Goal: Task Accomplishment & Management: Use online tool/utility

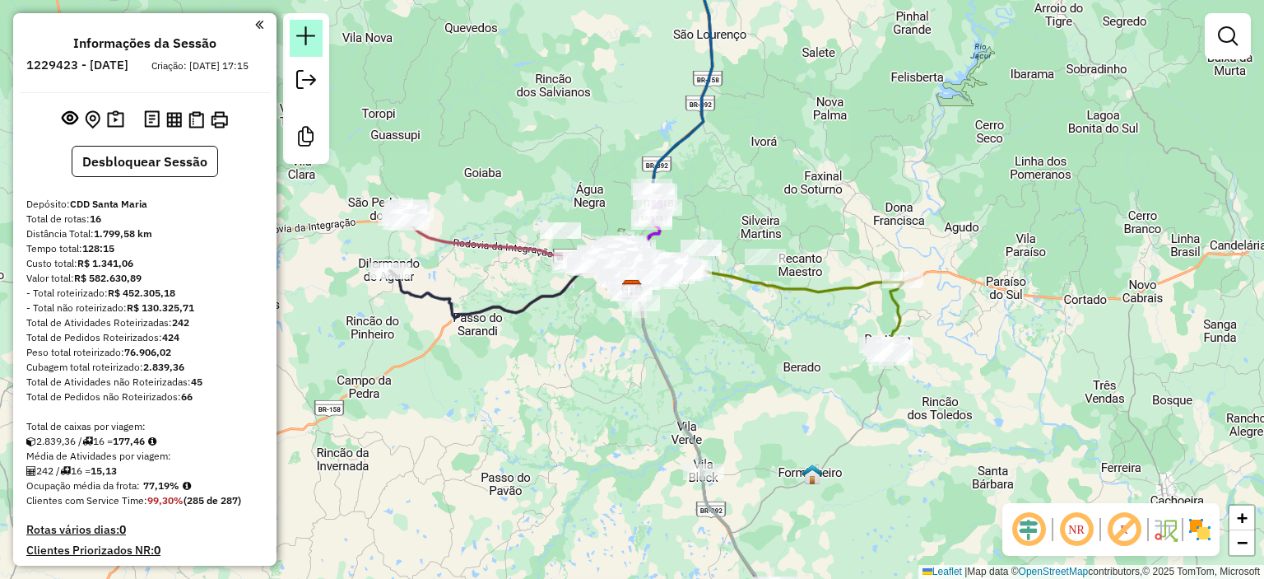
click at [303, 21] on link at bounding box center [306, 38] width 33 height 37
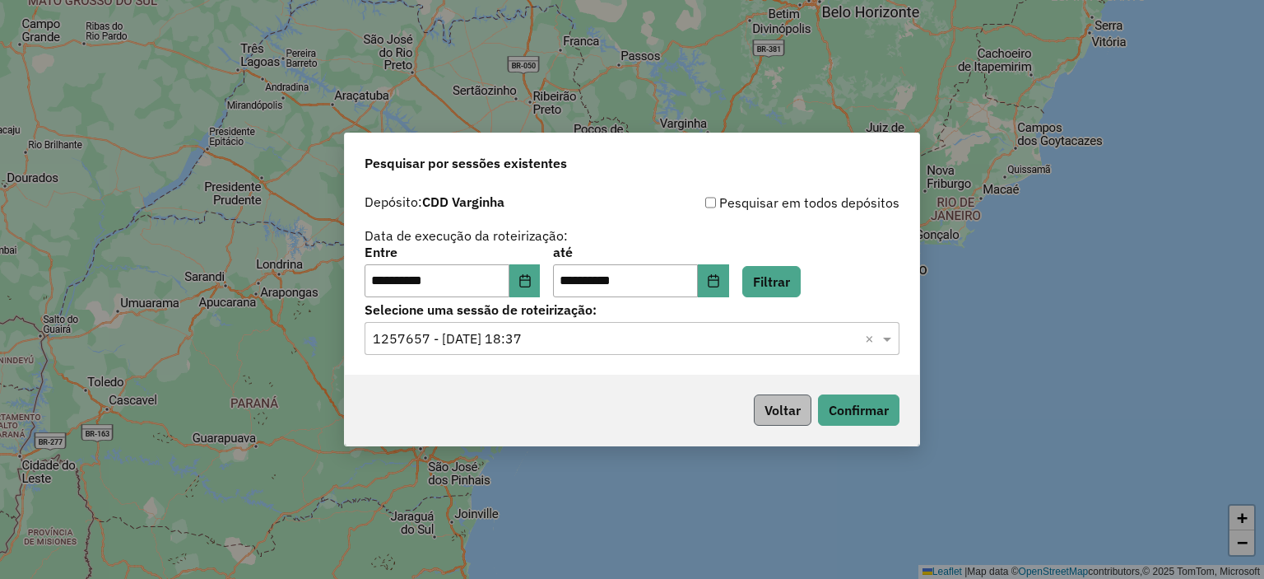
click at [784, 416] on button "Voltar" at bounding box center [783, 409] width 58 height 31
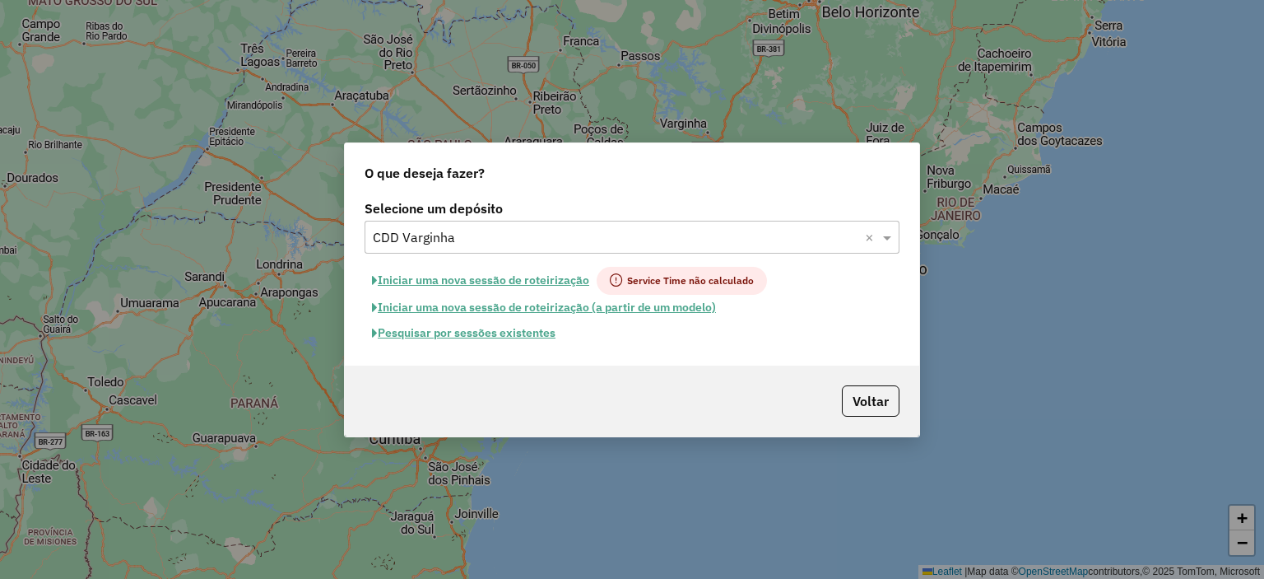
click at [510, 240] on input "text" at bounding box center [616, 238] width 486 height 20
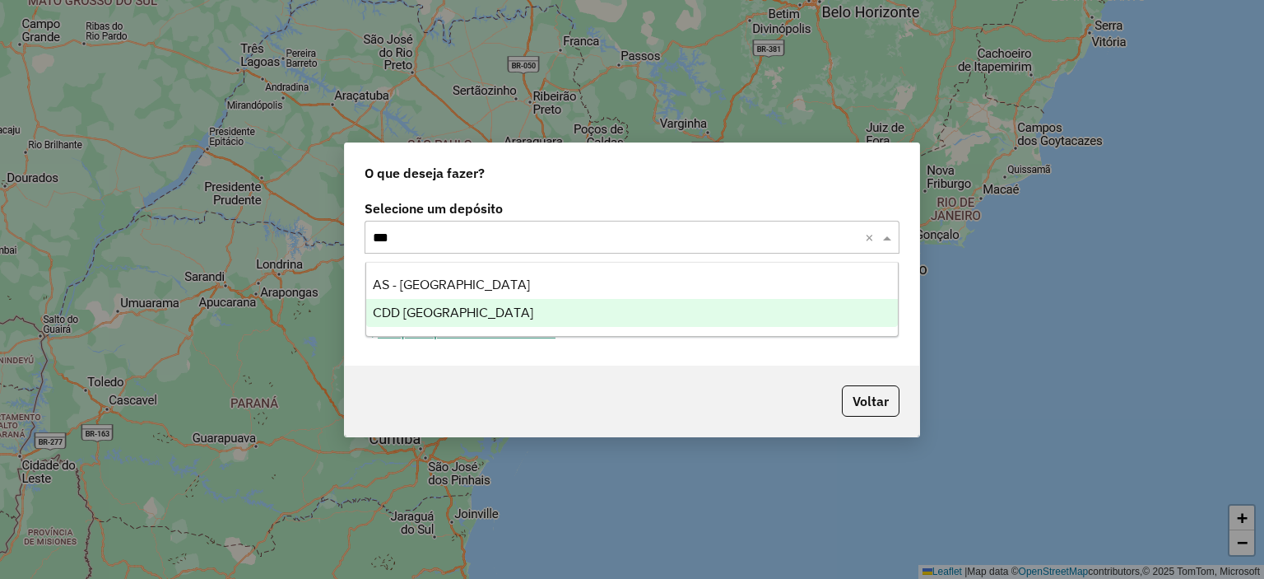
type input "****"
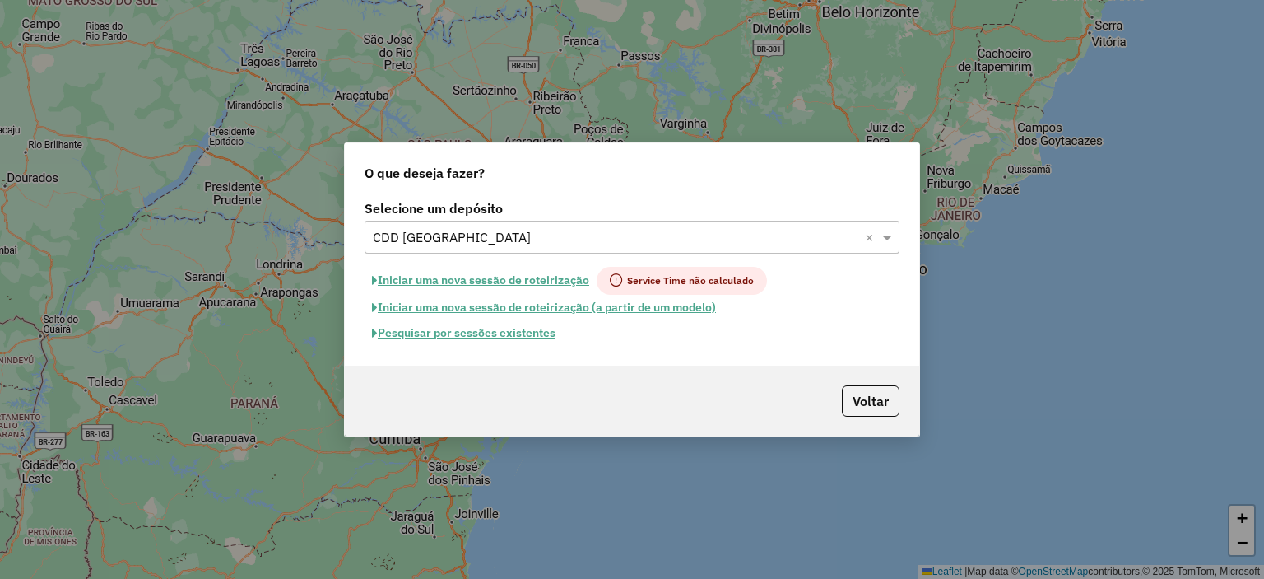
click at [524, 314] on button "Iniciar uma nova sessão de roteirização (a partir de um modelo)" at bounding box center [544, 308] width 359 height 26
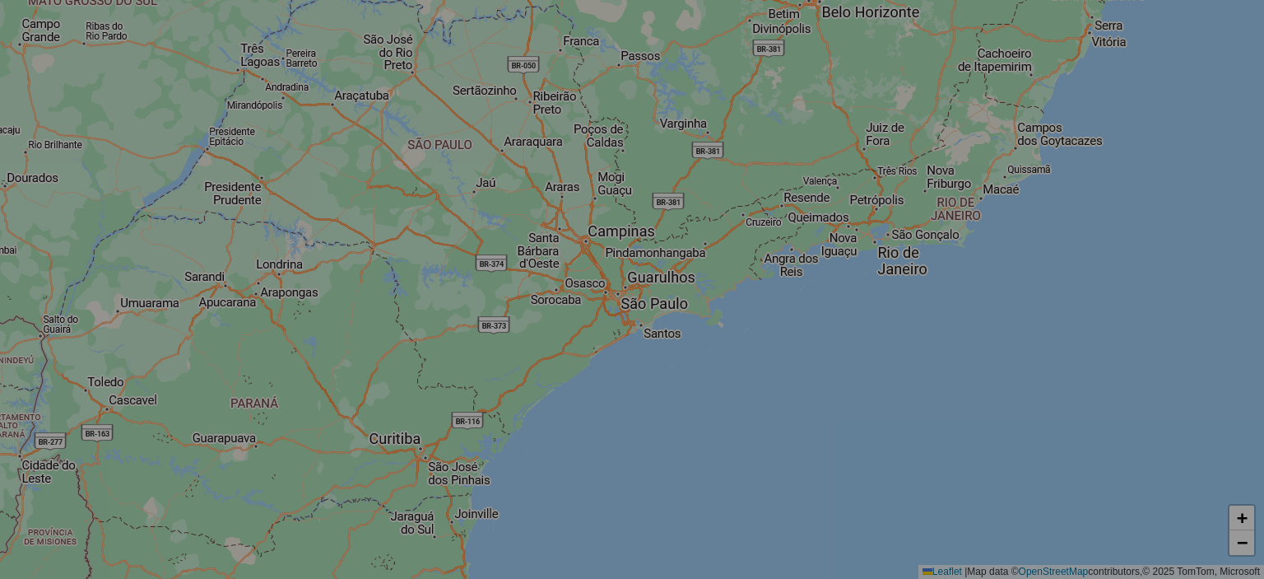
select select "*"
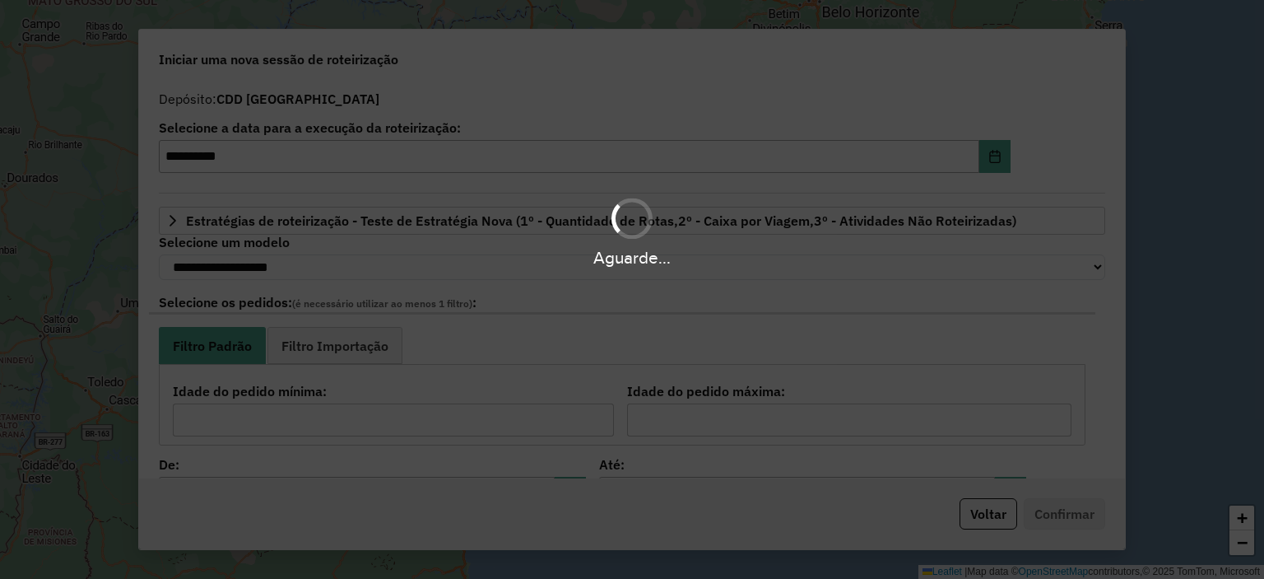
click at [533, 326] on div "Aguarde..." at bounding box center [632, 289] width 1264 height 579
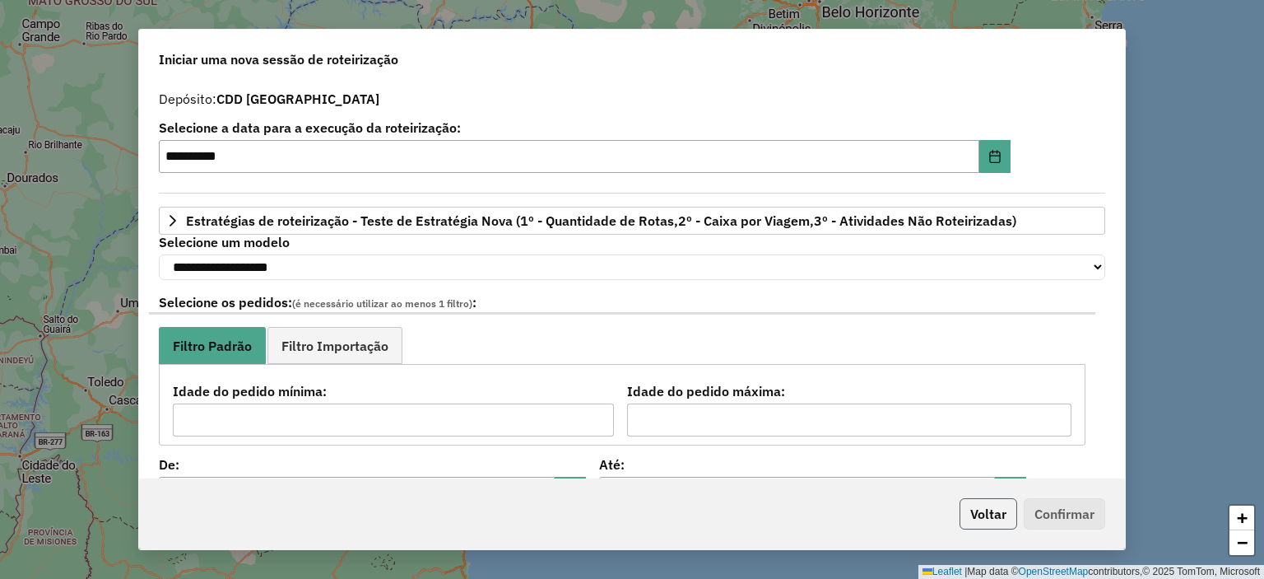
click at [1000, 519] on button "Voltar" at bounding box center [989, 513] width 58 height 31
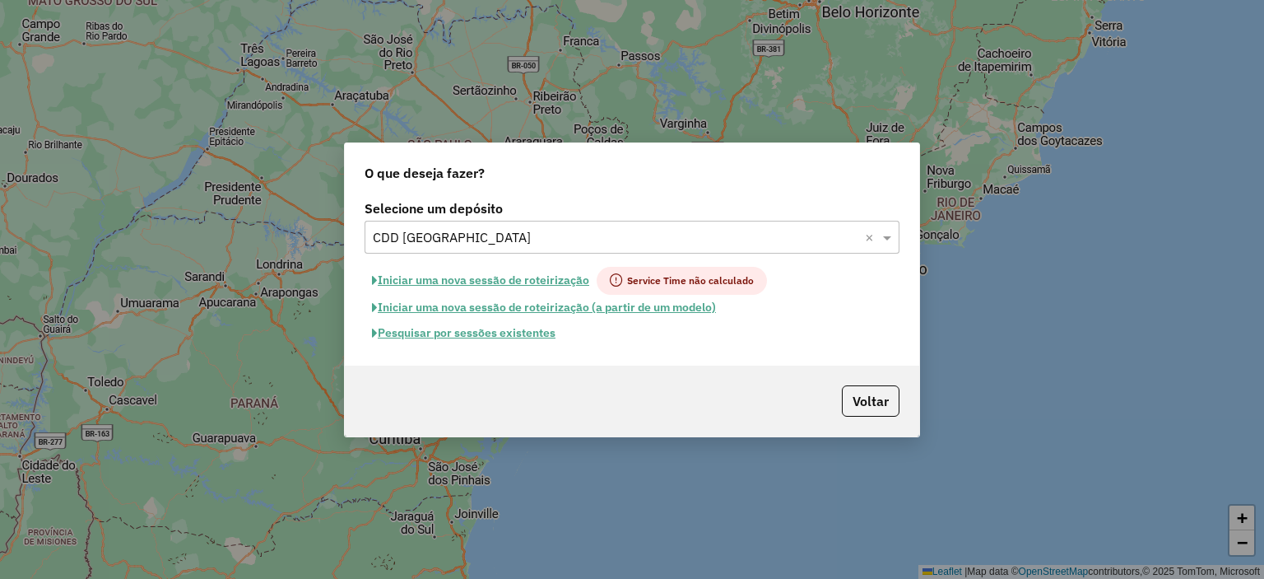
click at [545, 328] on button "Pesquisar por sessões existentes" at bounding box center [464, 333] width 198 height 26
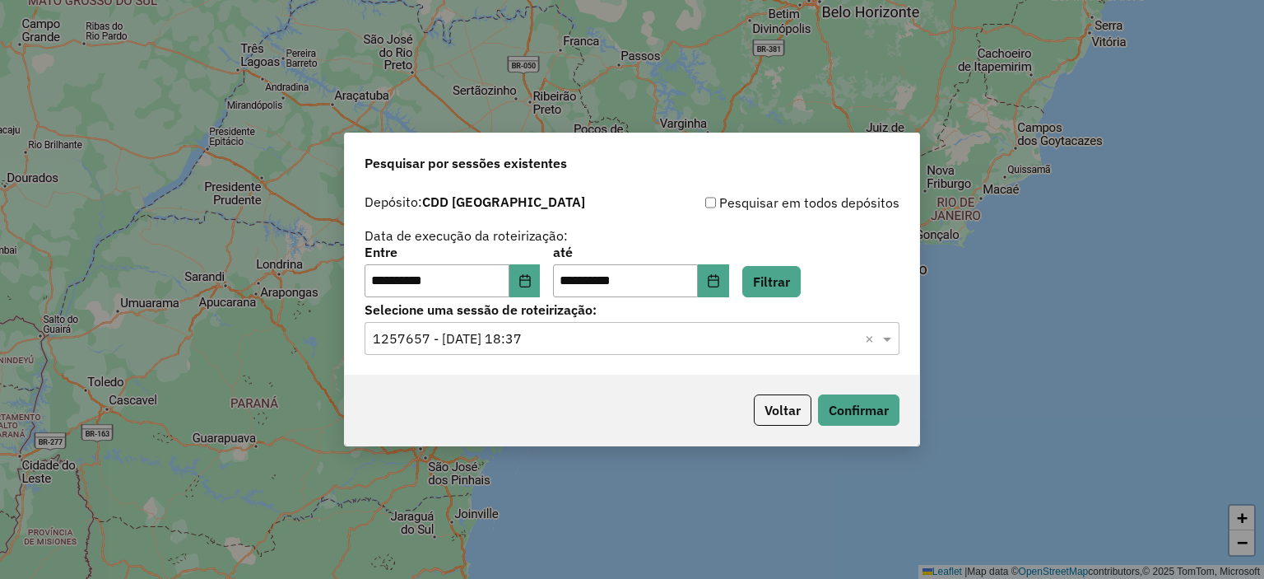
click at [555, 332] on input "text" at bounding box center [616, 339] width 486 height 20
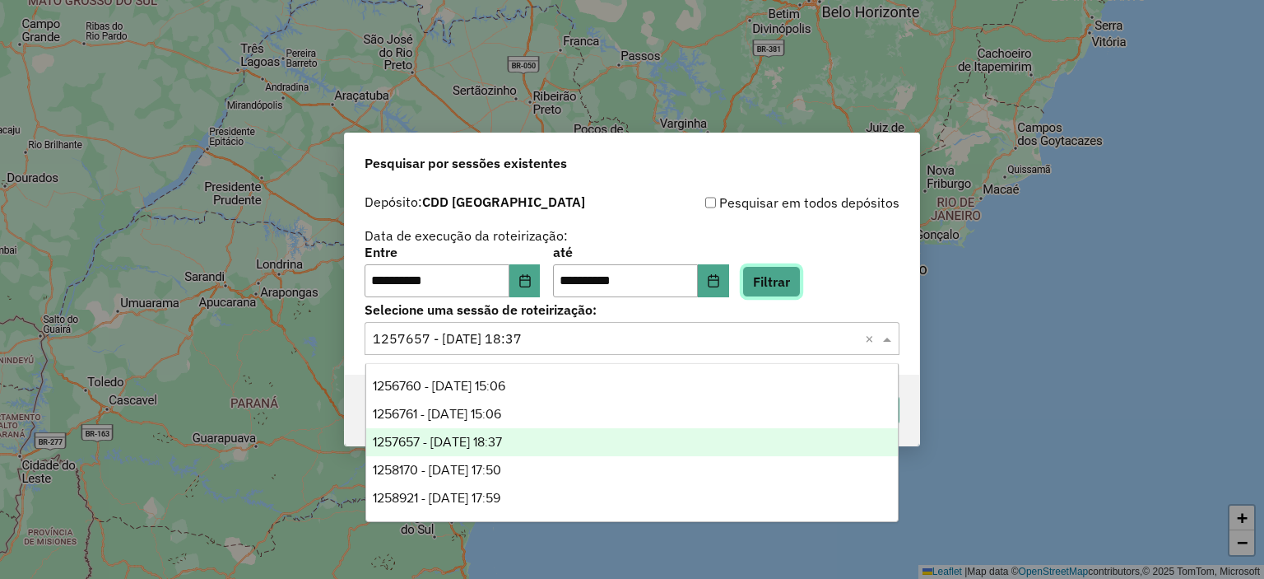
click at [785, 288] on button "Filtrar" at bounding box center [771, 281] width 58 height 31
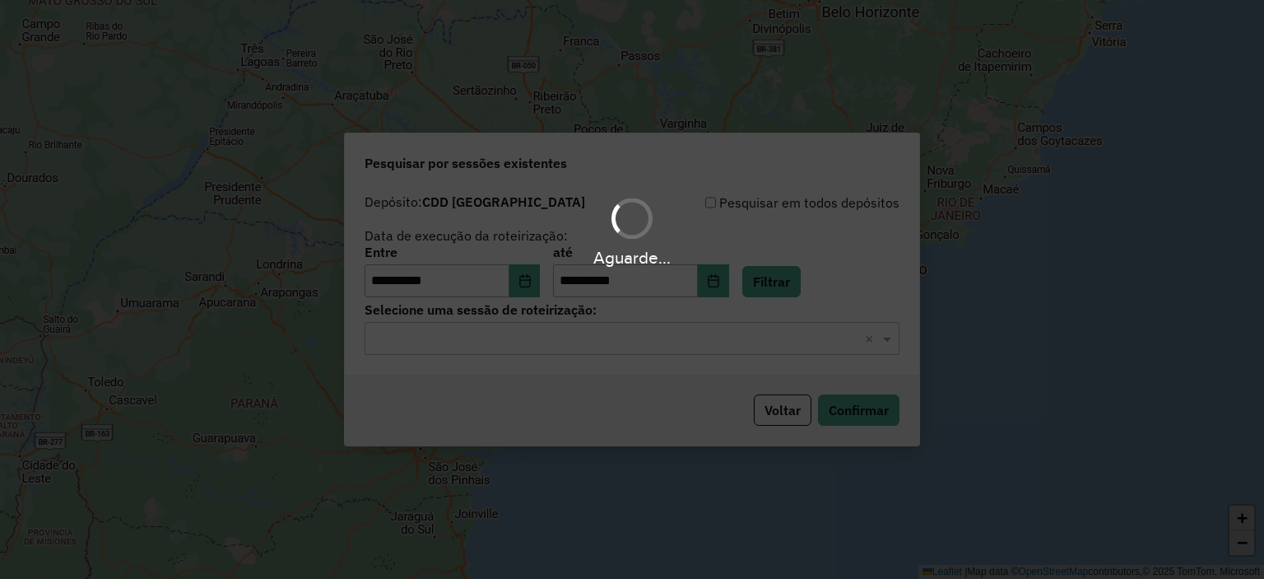
click at [576, 332] on input "text" at bounding box center [616, 339] width 486 height 20
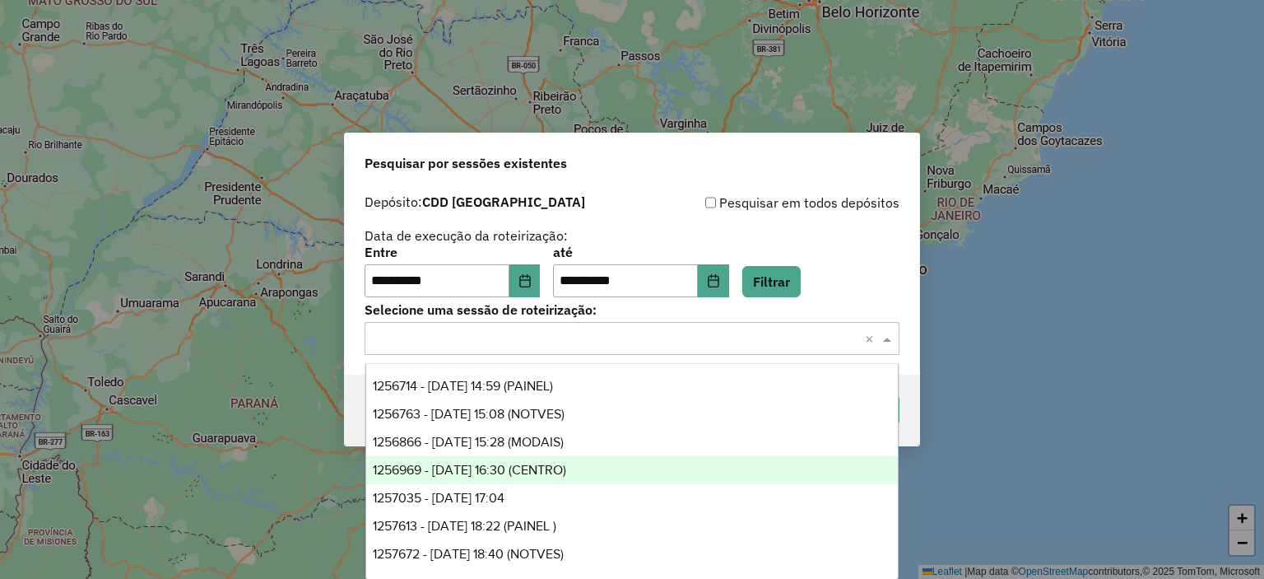
click at [718, 467] on div "1256969 - 01/09/2025 16:30 (CENTRO)" at bounding box center [632, 470] width 532 height 28
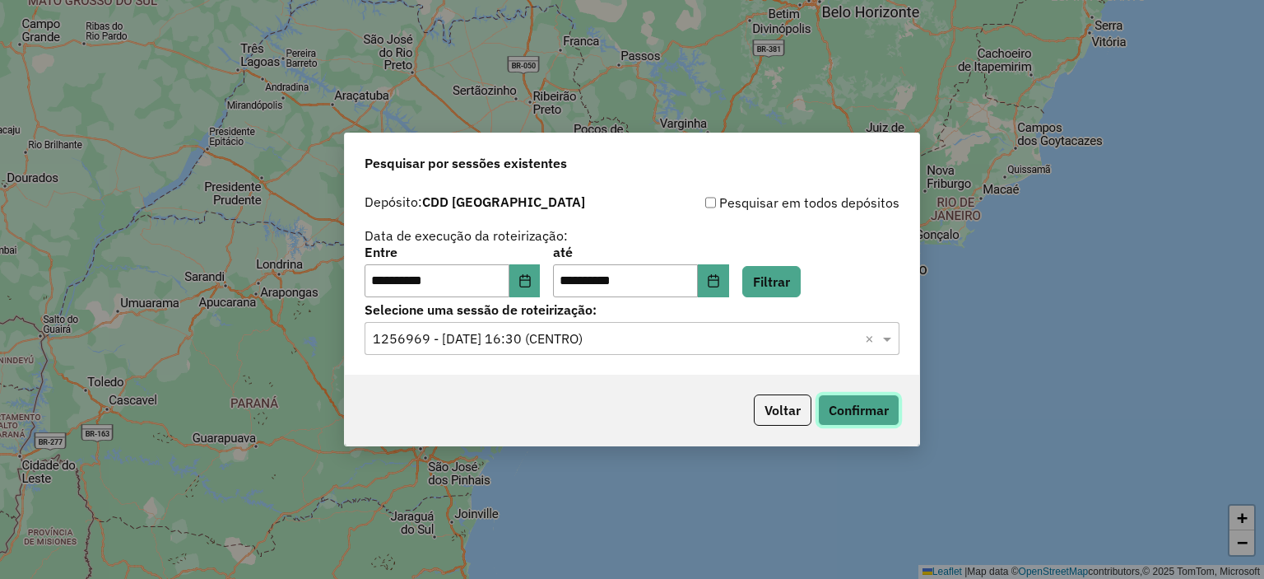
click at [826, 411] on button "Confirmar" at bounding box center [858, 409] width 81 height 31
click at [543, 360] on div "**********" at bounding box center [632, 280] width 574 height 188
click at [536, 351] on div "Selecione uma sessão × 1256969 - 01/09/2025 16:30 (CENTRO) ×" at bounding box center [632, 338] width 535 height 33
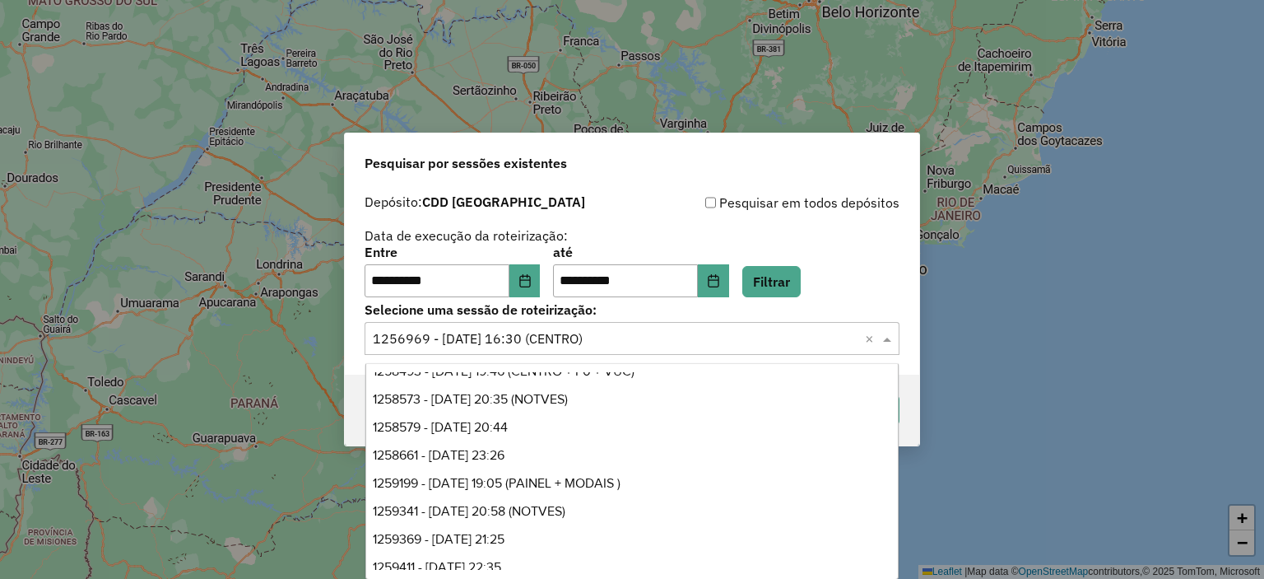
scroll to position [362, 0]
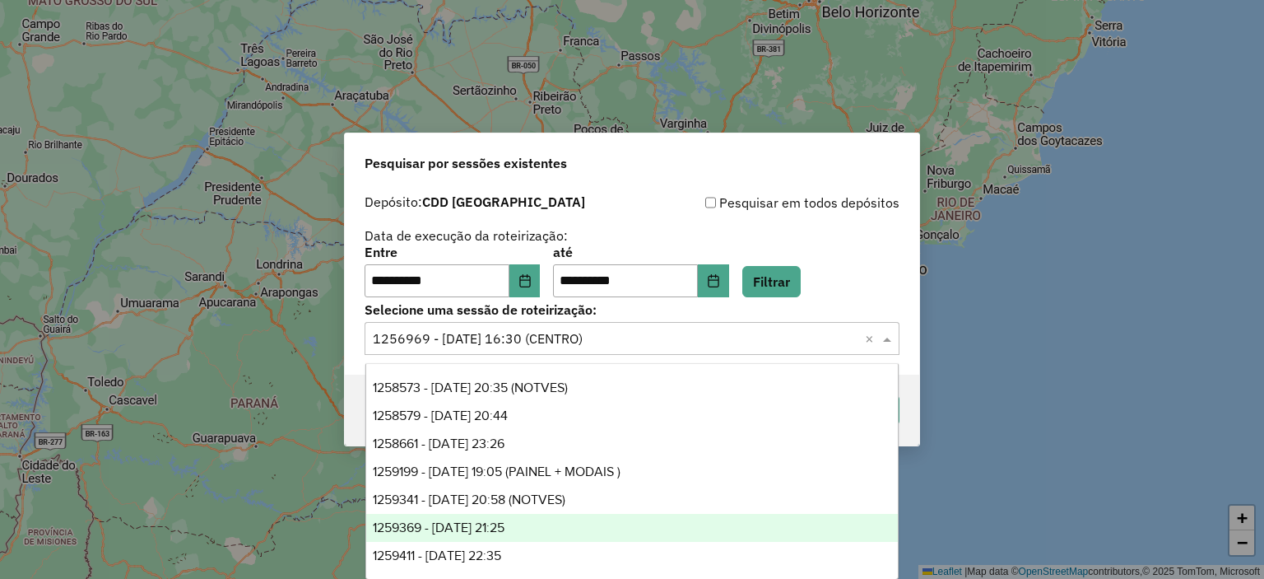
click at [563, 537] on div "1259369 - 04/09/2025 21:25" at bounding box center [632, 528] width 532 height 28
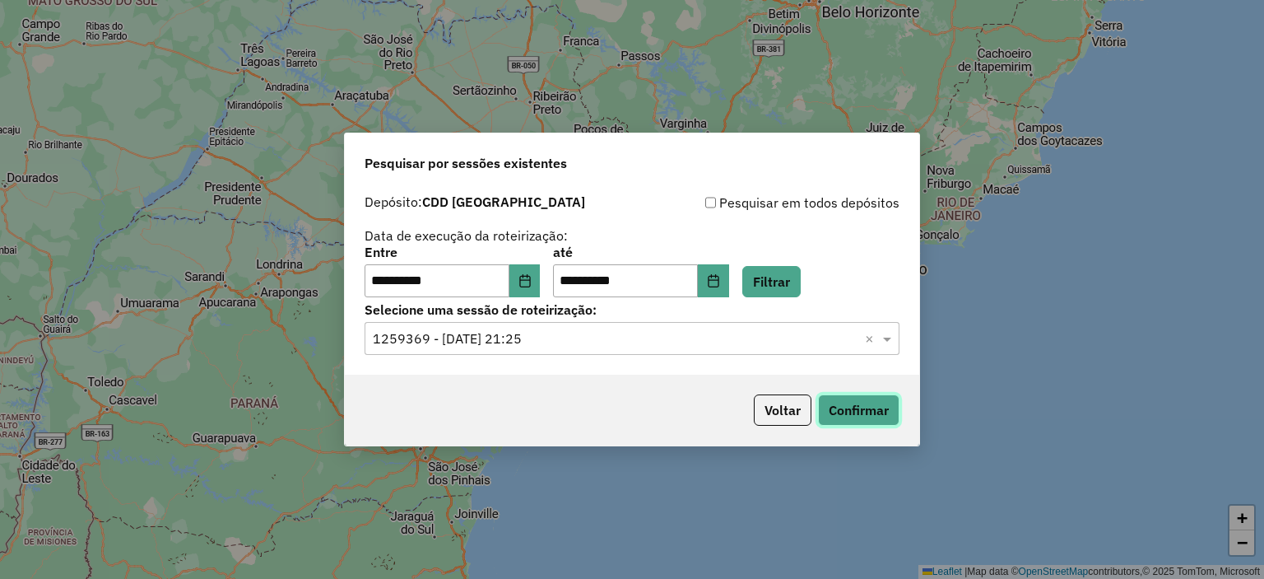
click at [853, 404] on button "Confirmar" at bounding box center [858, 409] width 81 height 31
click at [609, 342] on input "text" at bounding box center [616, 339] width 486 height 20
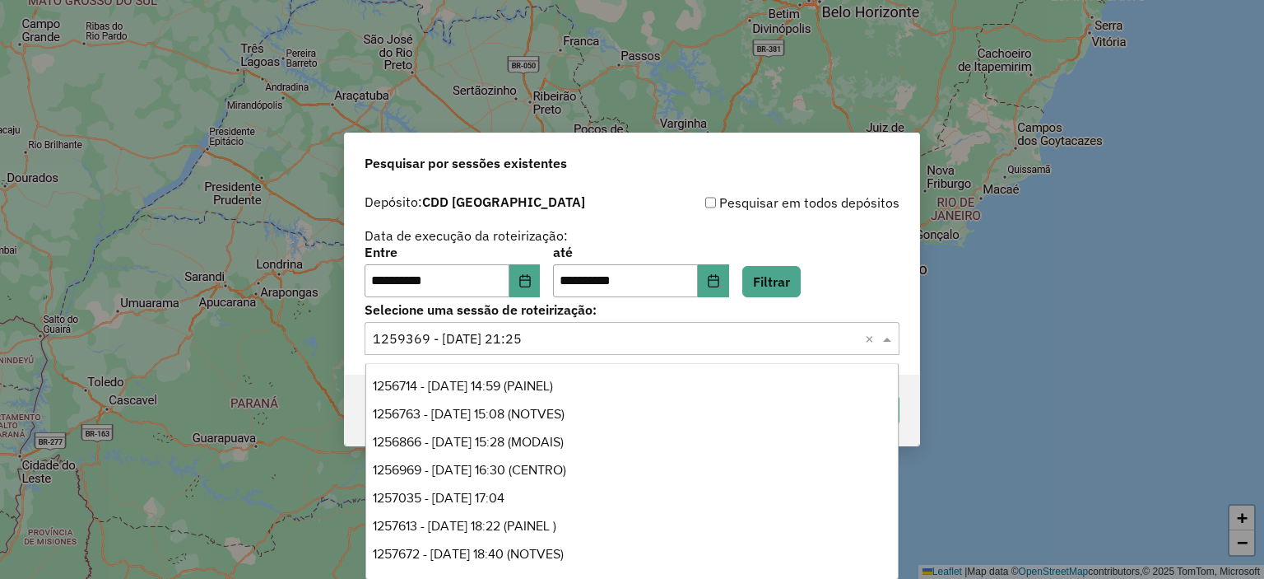
click at [592, 346] on input "text" at bounding box center [616, 339] width 486 height 20
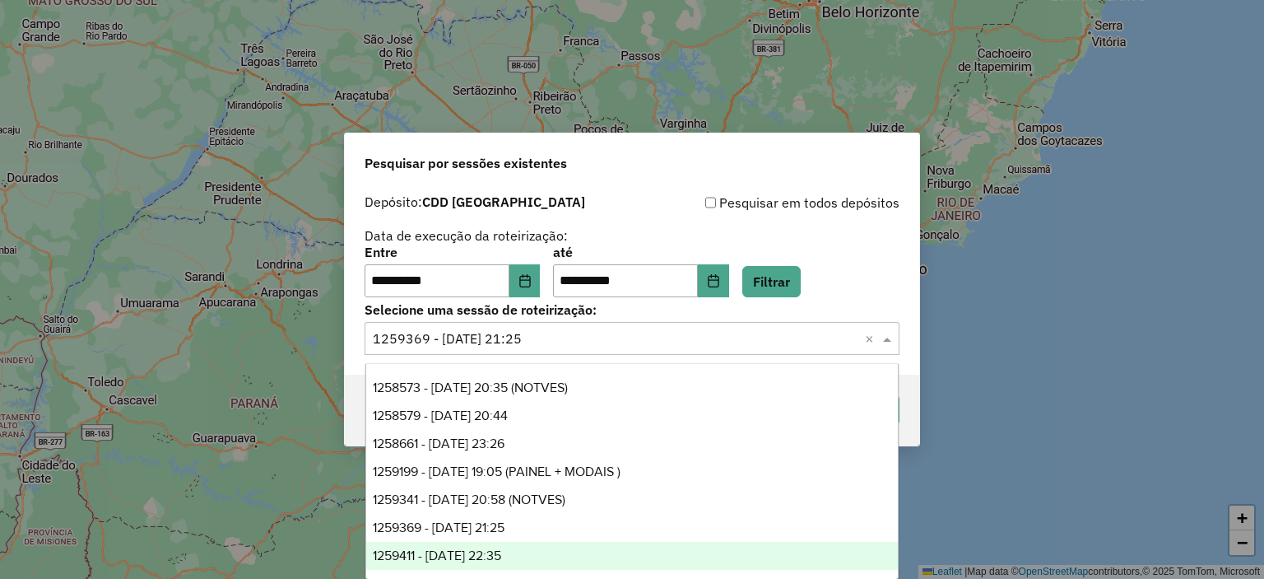
click at [540, 552] on div "1259411 - 04/09/2025 22:35" at bounding box center [632, 556] width 532 height 28
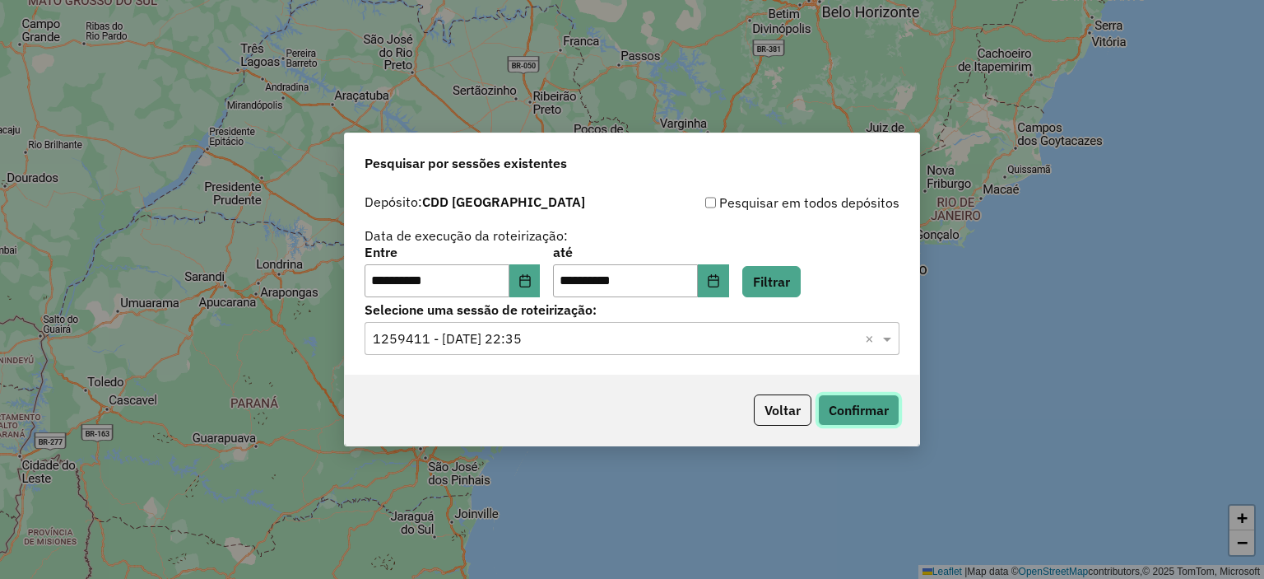
click at [879, 414] on button "Confirmar" at bounding box center [858, 409] width 81 height 31
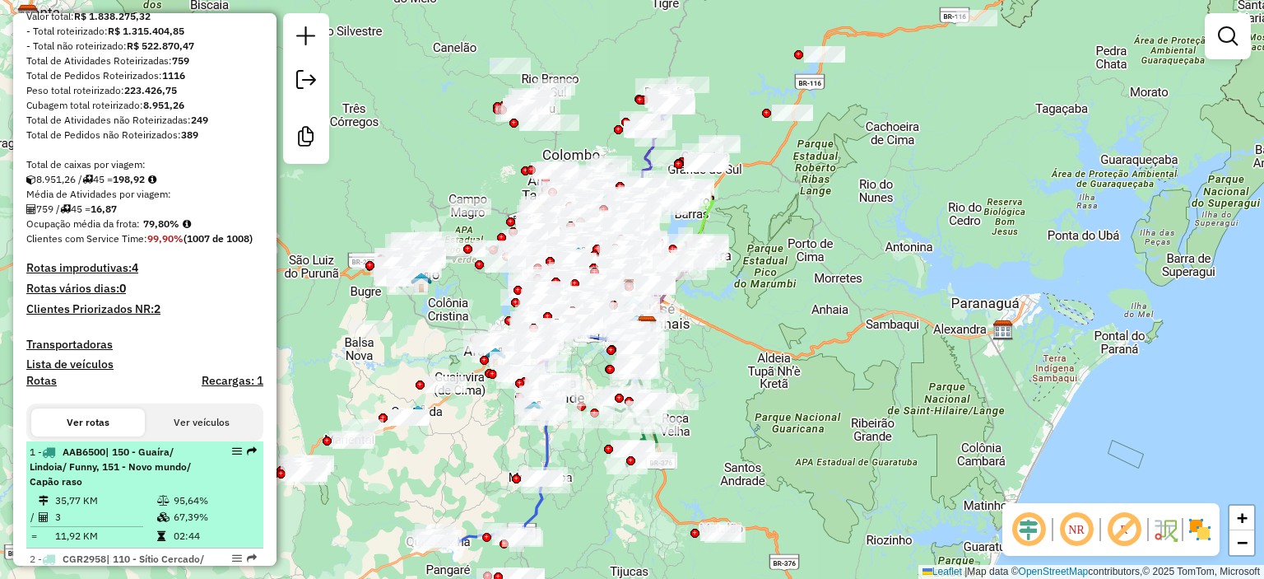
scroll to position [247, 0]
